Goal: Task Accomplishment & Management: Manage account settings

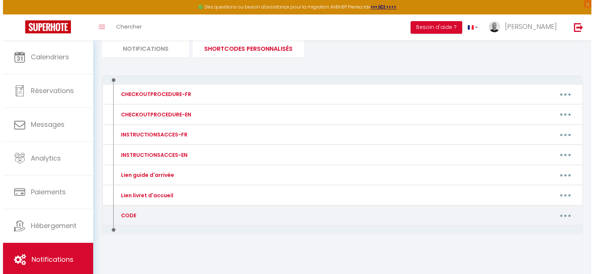
scroll to position [53, 0]
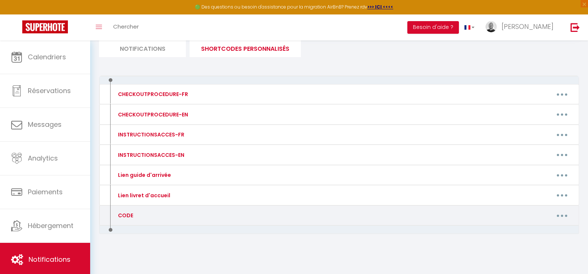
click at [560, 216] on button "button" at bounding box center [562, 216] width 21 height 12
click at [528, 231] on link "Editer" at bounding box center [542, 232] width 55 height 13
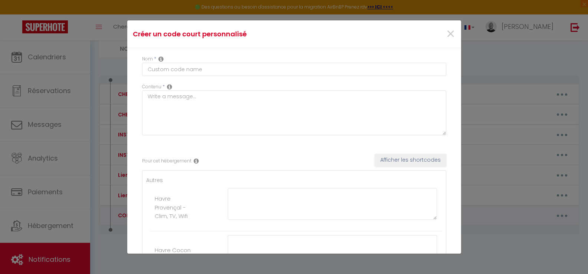
type input "CODE"
type textarea "CODE boîte à clé"
type textarea "6168"
type textarea "3816"
type textarea "9459"
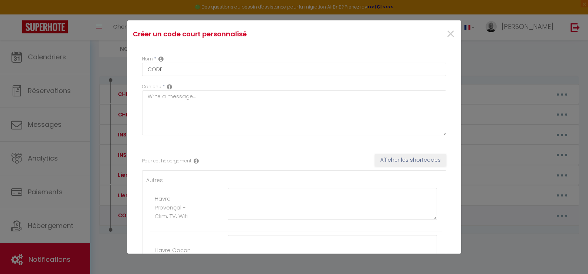
type textarea "3903"
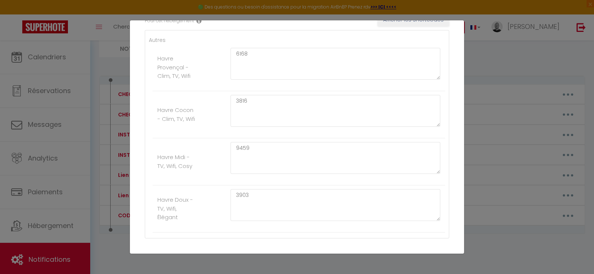
scroll to position [137, 0]
drag, startPoint x: 276, startPoint y: 145, endPoint x: 196, endPoint y: 174, distance: 85.3
click at [196, 174] on div "Havre Midi - TV, Wifi, Cosy" at bounding box center [177, 165] width 49 height 17
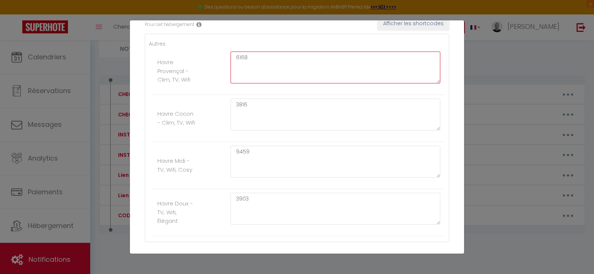
drag, startPoint x: 266, startPoint y: 60, endPoint x: 158, endPoint y: 38, distance: 110.6
click at [158, 38] on div "Autres Havre Provençal - Clim, TV, Wifi 6168 Havre Cocon - Clim, TV, Wifi 3816 …" at bounding box center [297, 138] width 304 height 209
type textarea "7279"
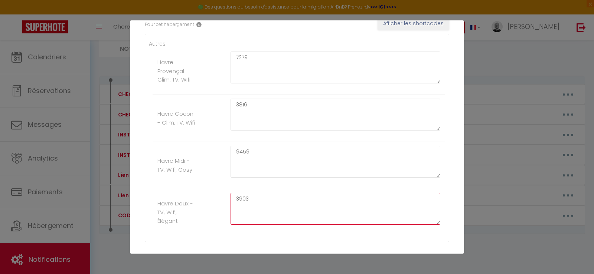
drag, startPoint x: 250, startPoint y: 200, endPoint x: 194, endPoint y: 194, distance: 56.7
click at [194, 194] on li "Havre Doux - TV, Wifi, Élégant 3903" at bounding box center [299, 212] width 292 height 47
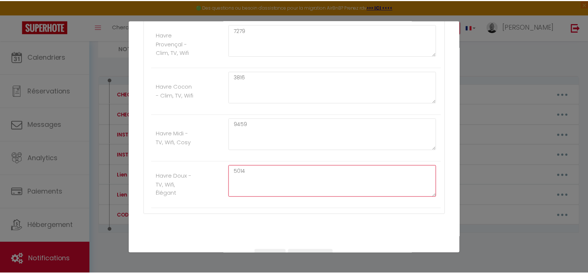
scroll to position [180, 0]
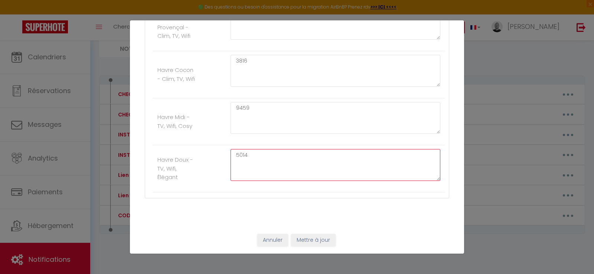
type textarea "5014"
click at [322, 238] on button "Mettre à jour" at bounding box center [313, 240] width 45 height 13
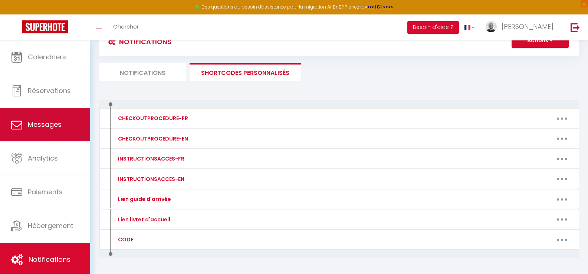
scroll to position [0, 0]
